Goal: Task Accomplishment & Management: Manage account settings

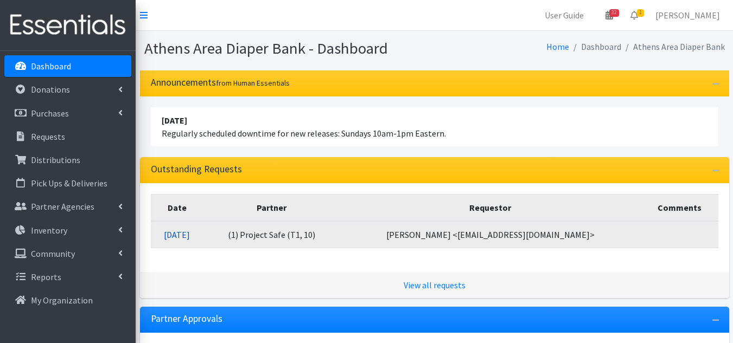
click at [179, 233] on link "[DATE]" at bounding box center [177, 235] width 26 height 11
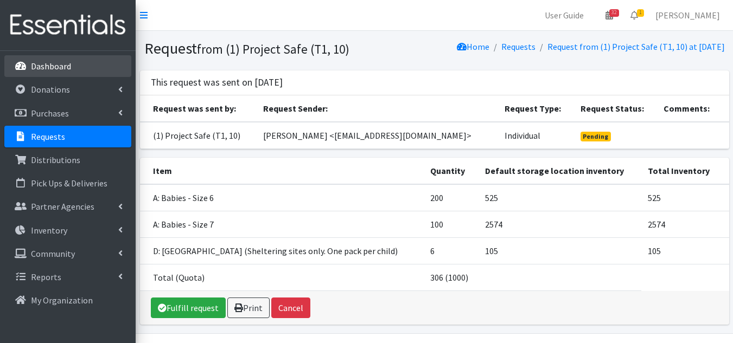
click at [77, 63] on link "Dashboard" at bounding box center [67, 66] width 127 height 22
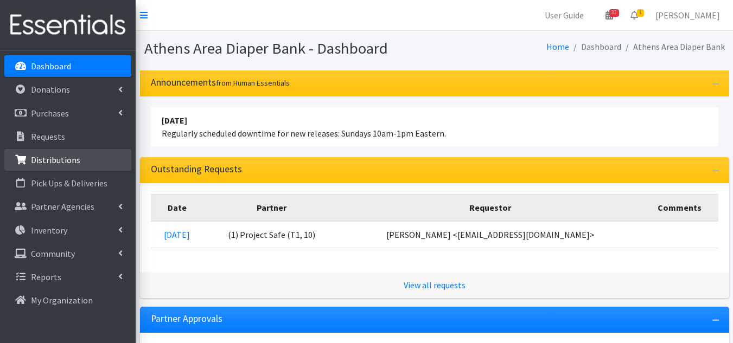
click at [56, 163] on p "Distributions" at bounding box center [55, 160] width 49 height 11
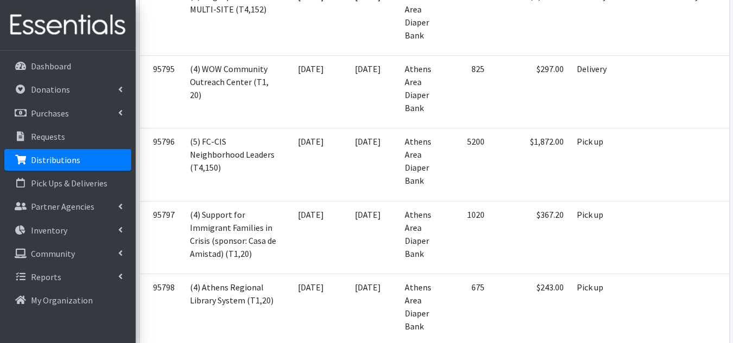
scroll to position [2225, 0]
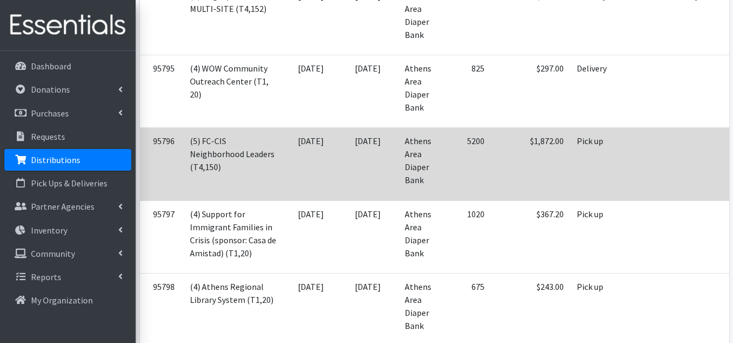
click at [570, 201] on td "Pick up" at bounding box center [592, 164] width 45 height 73
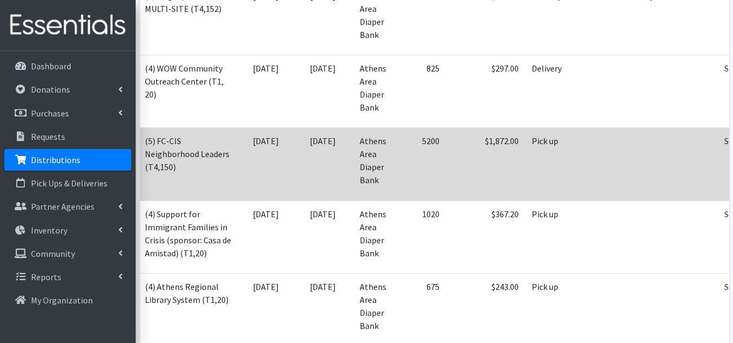
scroll to position [0, 74]
